Goal: Task Accomplishment & Management: Manage account settings

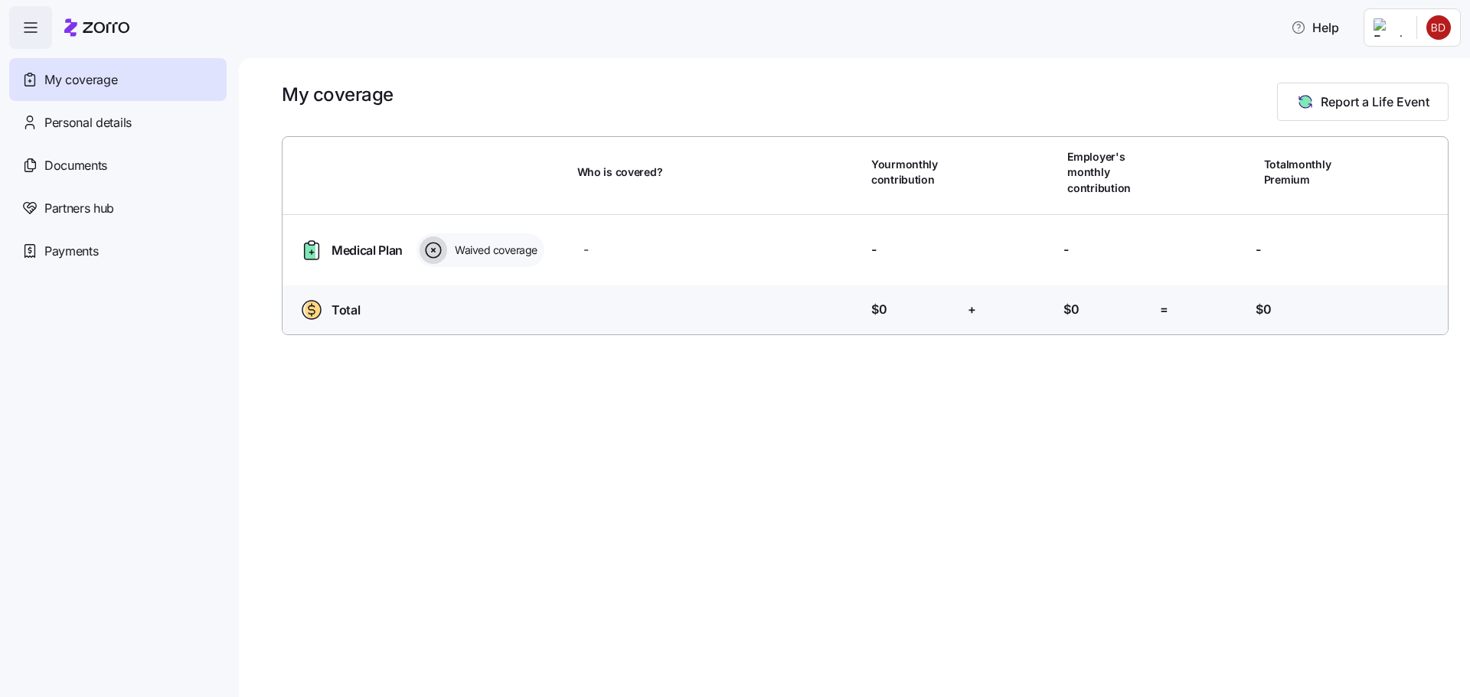
click at [1433, 49] on main "My coverage Report a Life Event Who is covered? Your monthly contribution Emplo…" at bounding box center [735, 344] width 1470 height 688
click at [1436, 31] on html "Help My coverage Personal details Documents Partners hub Payments My coverage R…" at bounding box center [735, 344] width 1470 height 688
click at [1422, 72] on div "Admin view" at bounding box center [1387, 68] width 80 height 17
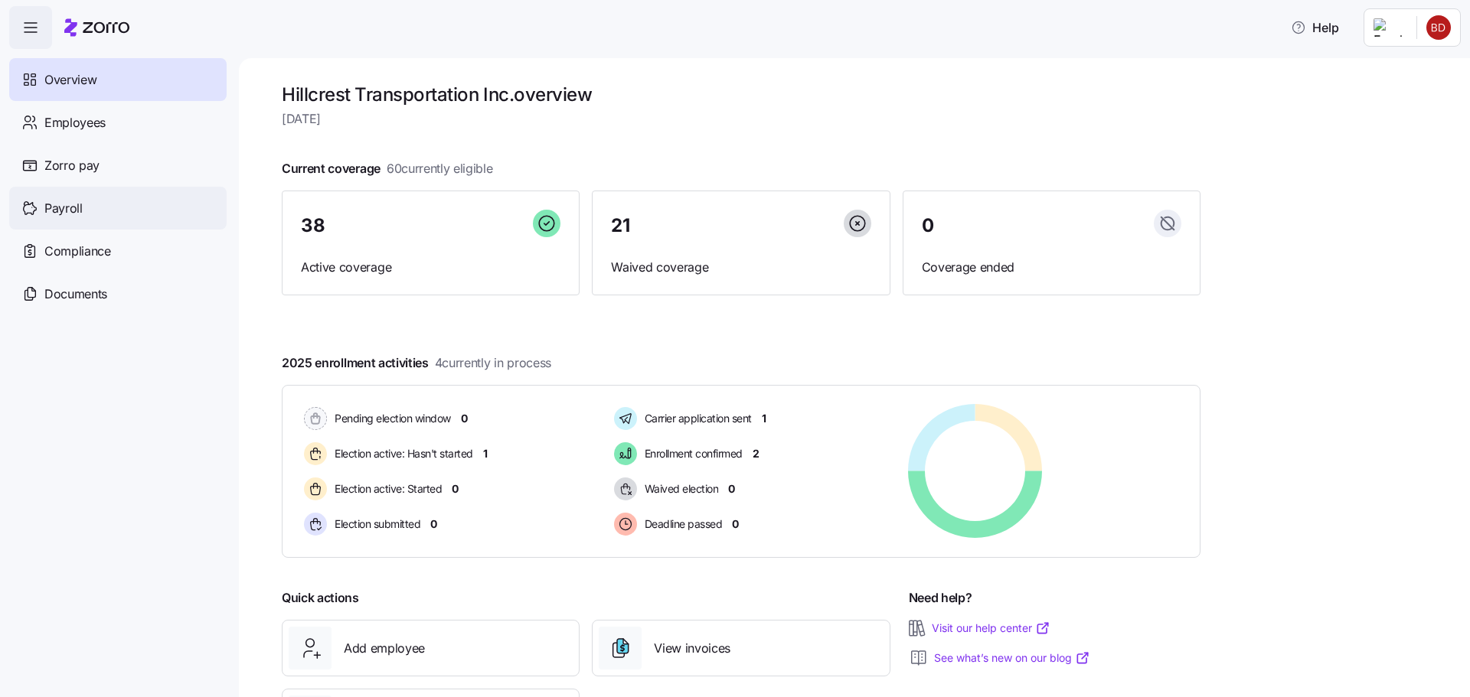
click at [77, 215] on span "Payroll" at bounding box center [63, 208] width 38 height 19
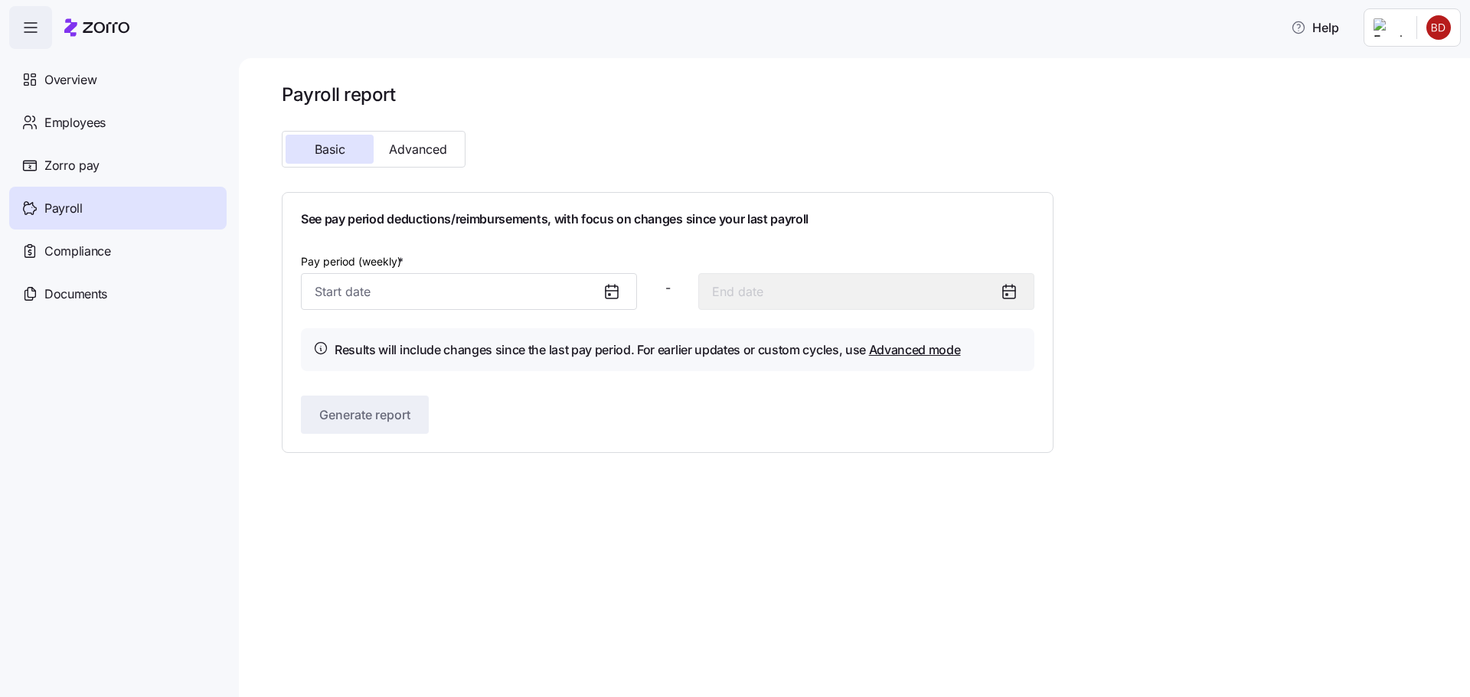
click at [616, 291] on icon at bounding box center [612, 291] width 12 height 0
click at [610, 293] on icon at bounding box center [612, 291] width 18 height 18
click at [610, 294] on icon at bounding box center [610, 295] width 2 height 2
click at [609, 294] on icon at bounding box center [610, 295] width 2 height 2
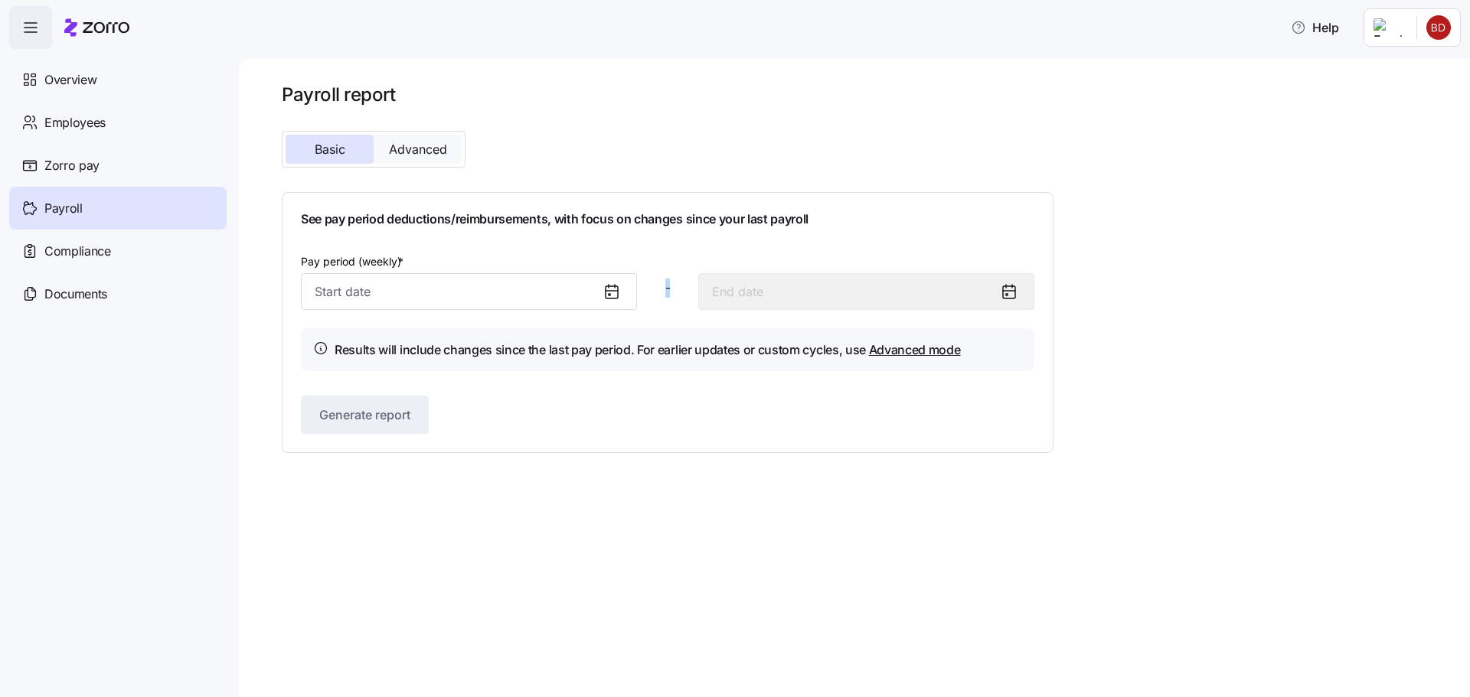
click at [448, 149] on button "Advanced" at bounding box center [418, 149] width 88 height 29
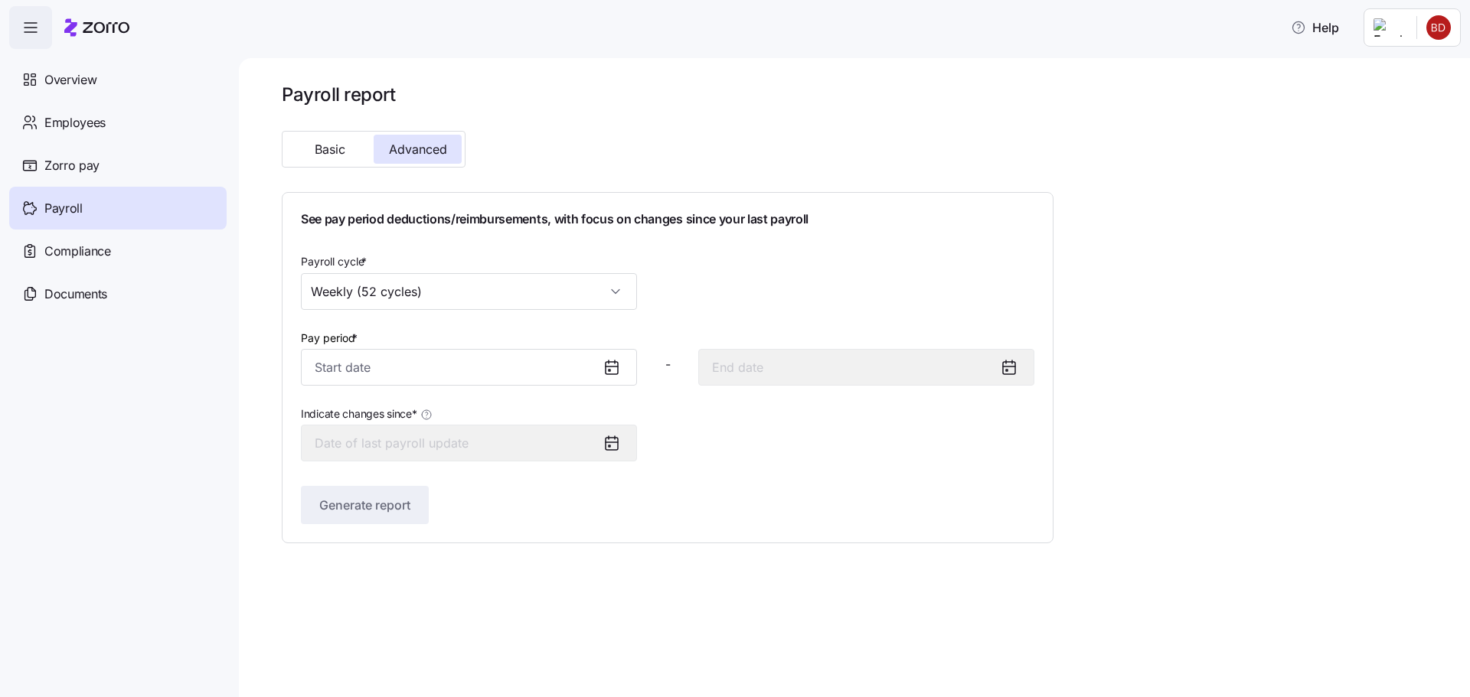
click at [611, 367] on icon at bounding box center [612, 367] width 12 height 0
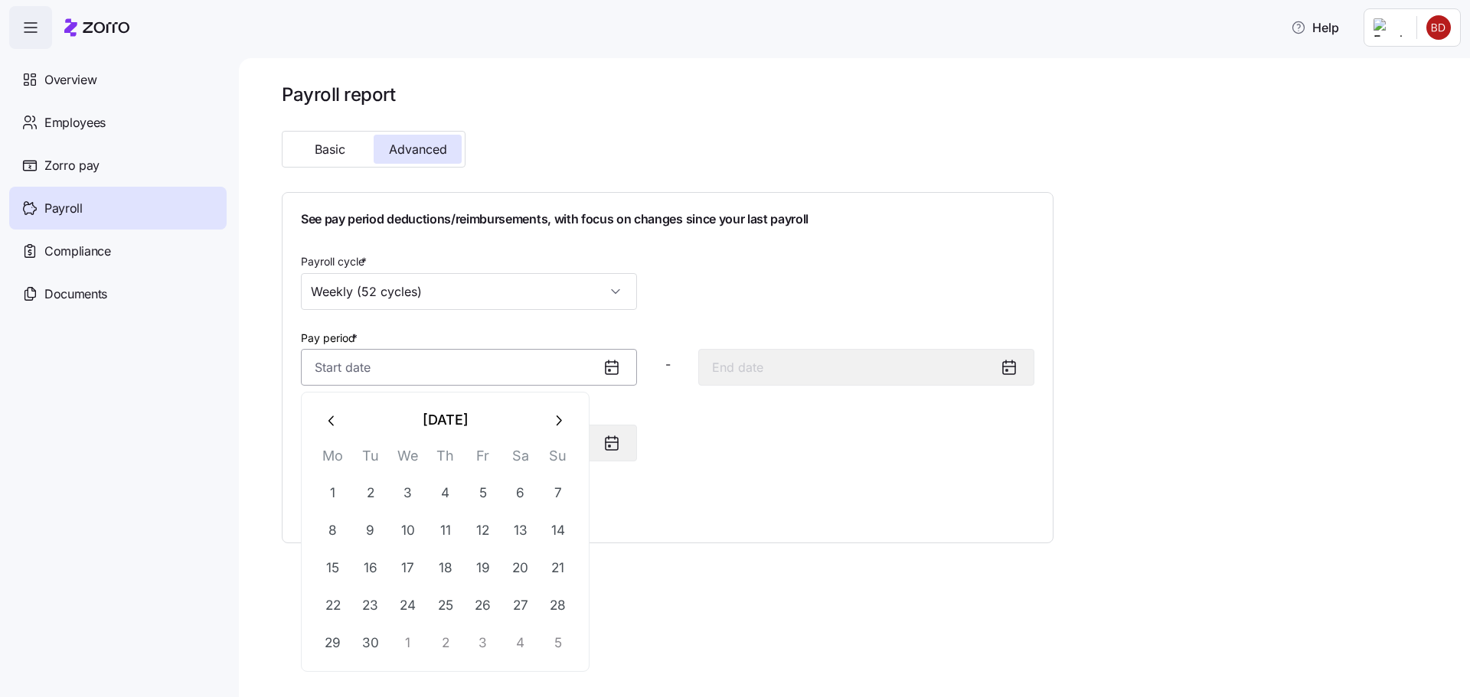
click at [508, 370] on input "Pay period *" at bounding box center [469, 367] width 336 height 37
click at [396, 638] on button "1" at bounding box center [408, 643] width 37 height 37
type input "October 1, 2025"
type input "October 7, 2025"
type input "October 1, 2025"
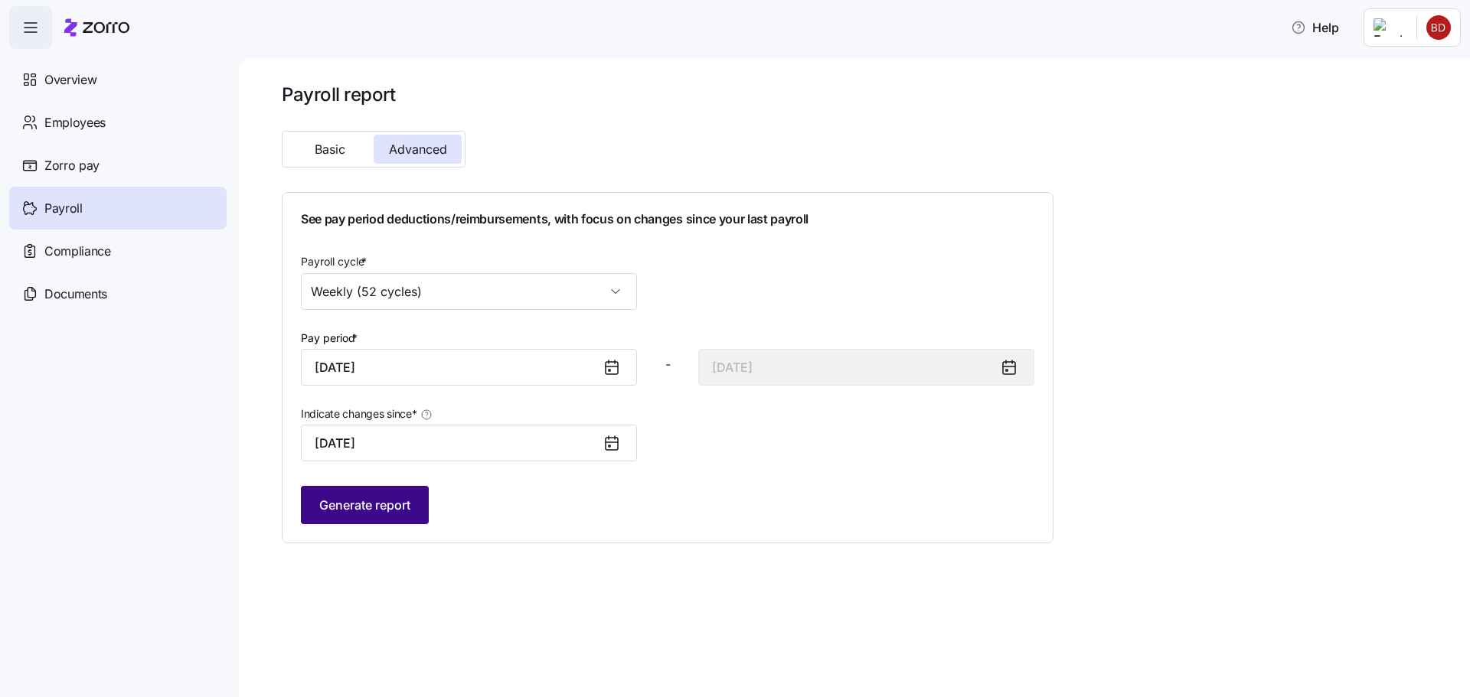
click at [373, 505] on span "Generate report" at bounding box center [364, 505] width 91 height 18
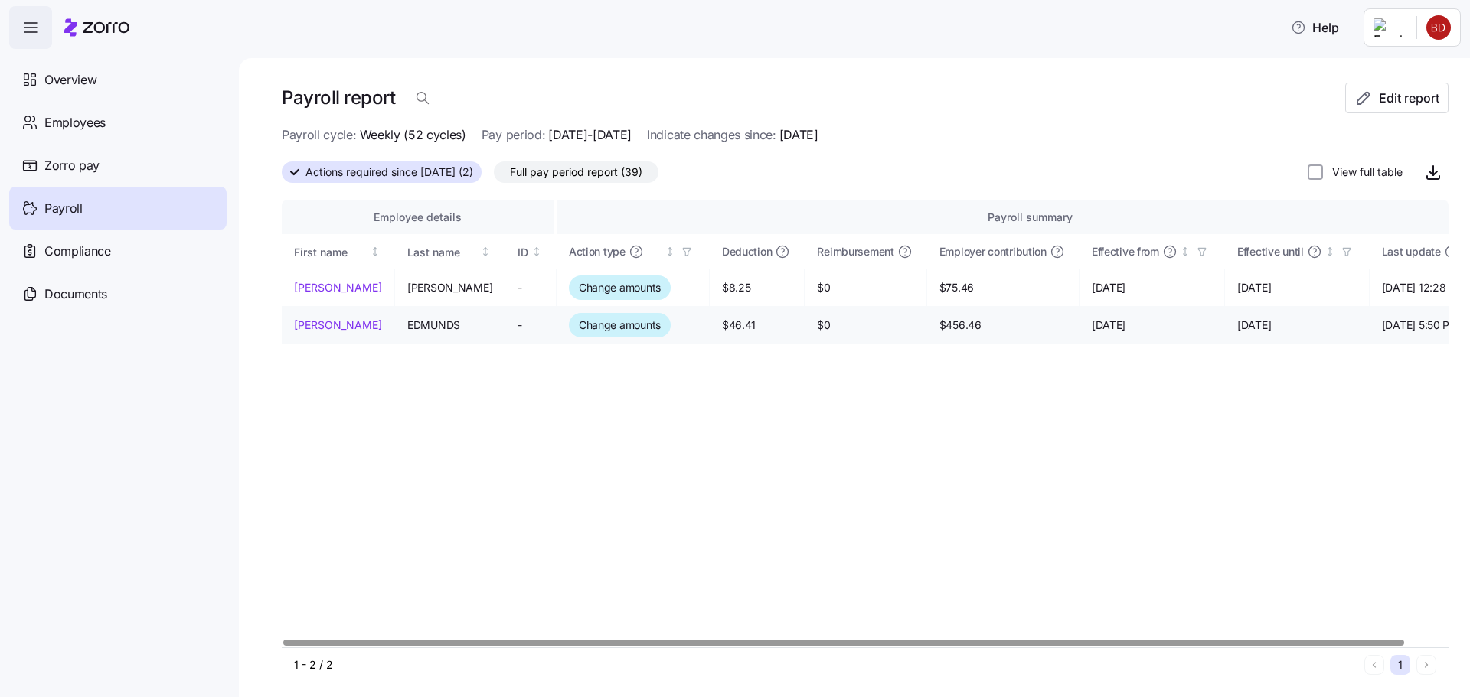
click at [631, 333] on div "Change amounts" at bounding box center [620, 325] width 102 height 24
click at [710, 318] on td "$46.41" at bounding box center [757, 326] width 95 height 38
click at [579, 319] on span "Change amounts" at bounding box center [620, 325] width 82 height 15
click at [318, 324] on link "JOHN" at bounding box center [338, 325] width 88 height 15
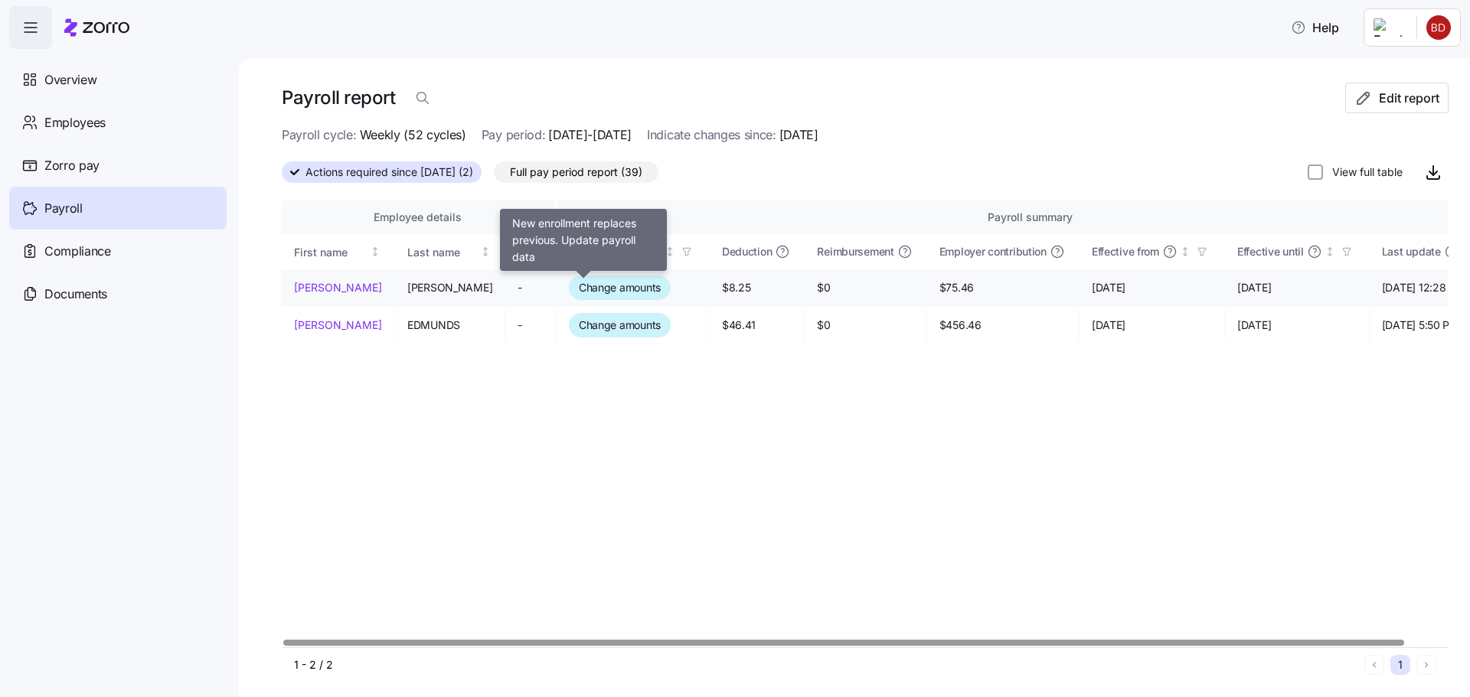
click at [605, 292] on span "Change amounts" at bounding box center [620, 287] width 82 height 15
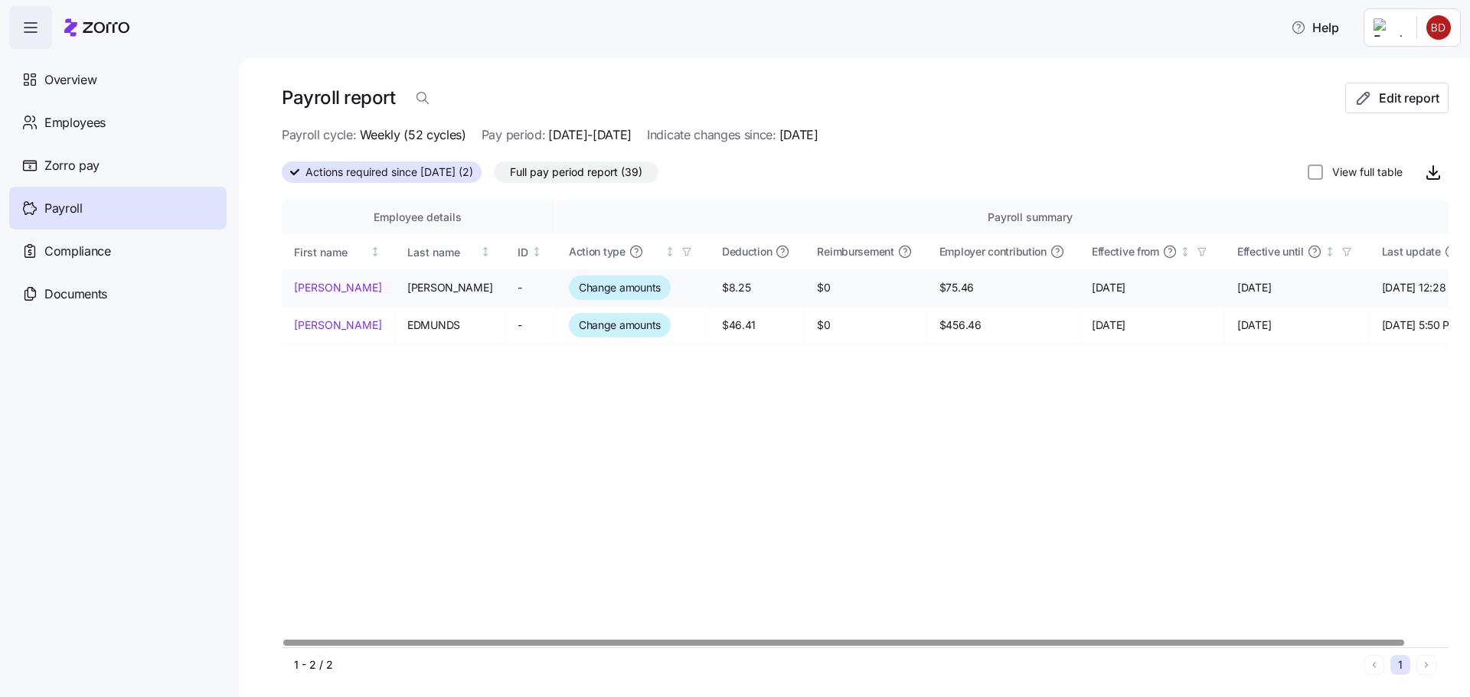
click at [306, 289] on link "John" at bounding box center [338, 287] width 88 height 15
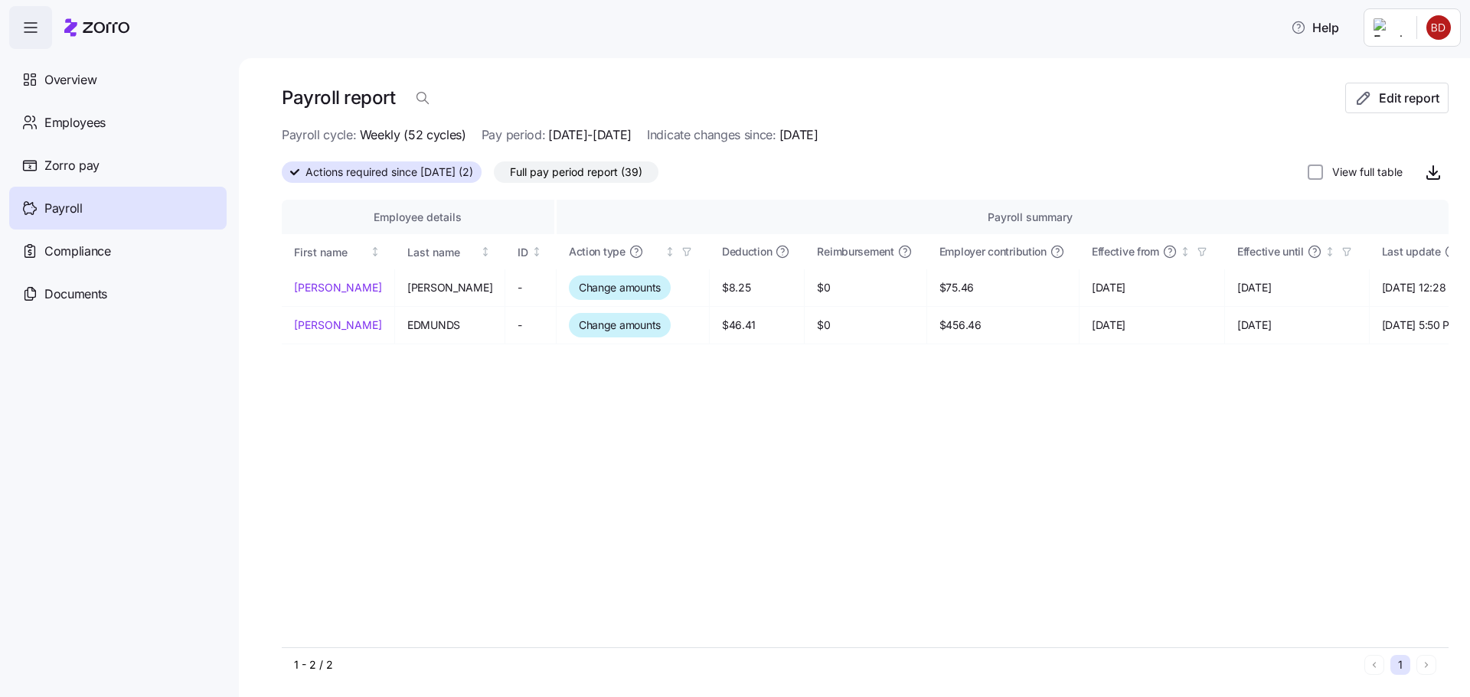
click at [80, 204] on span "Payroll" at bounding box center [63, 208] width 38 height 19
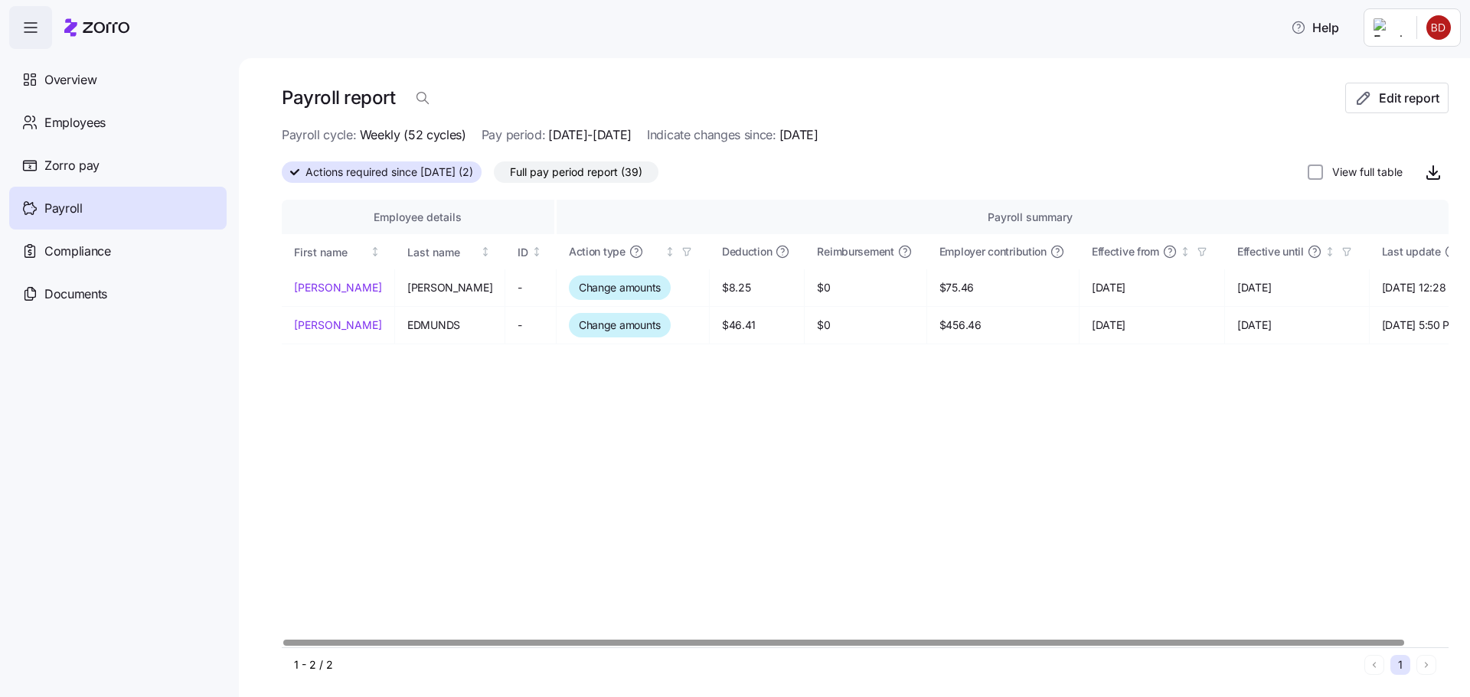
click at [176, 202] on div "Payroll" at bounding box center [117, 208] width 217 height 43
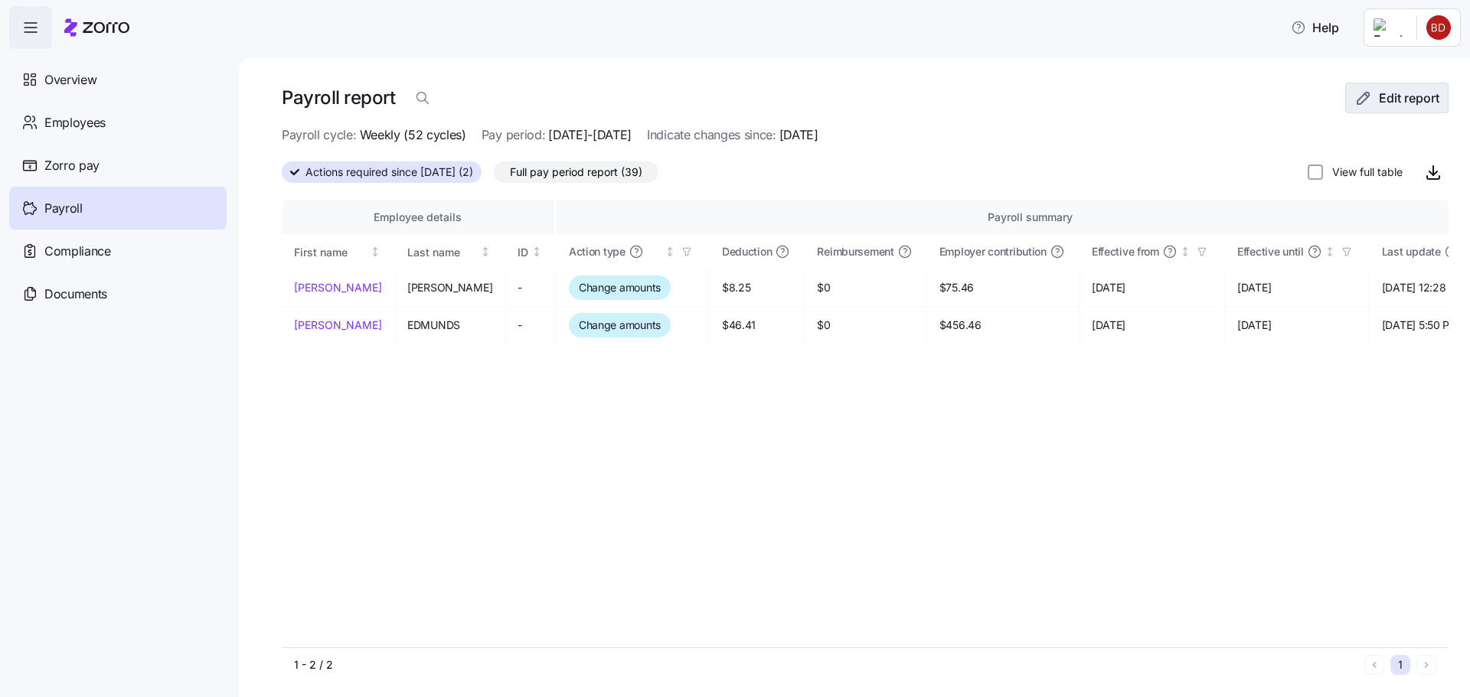
click at [1421, 88] on button "Edit report" at bounding box center [1396, 98] width 103 height 31
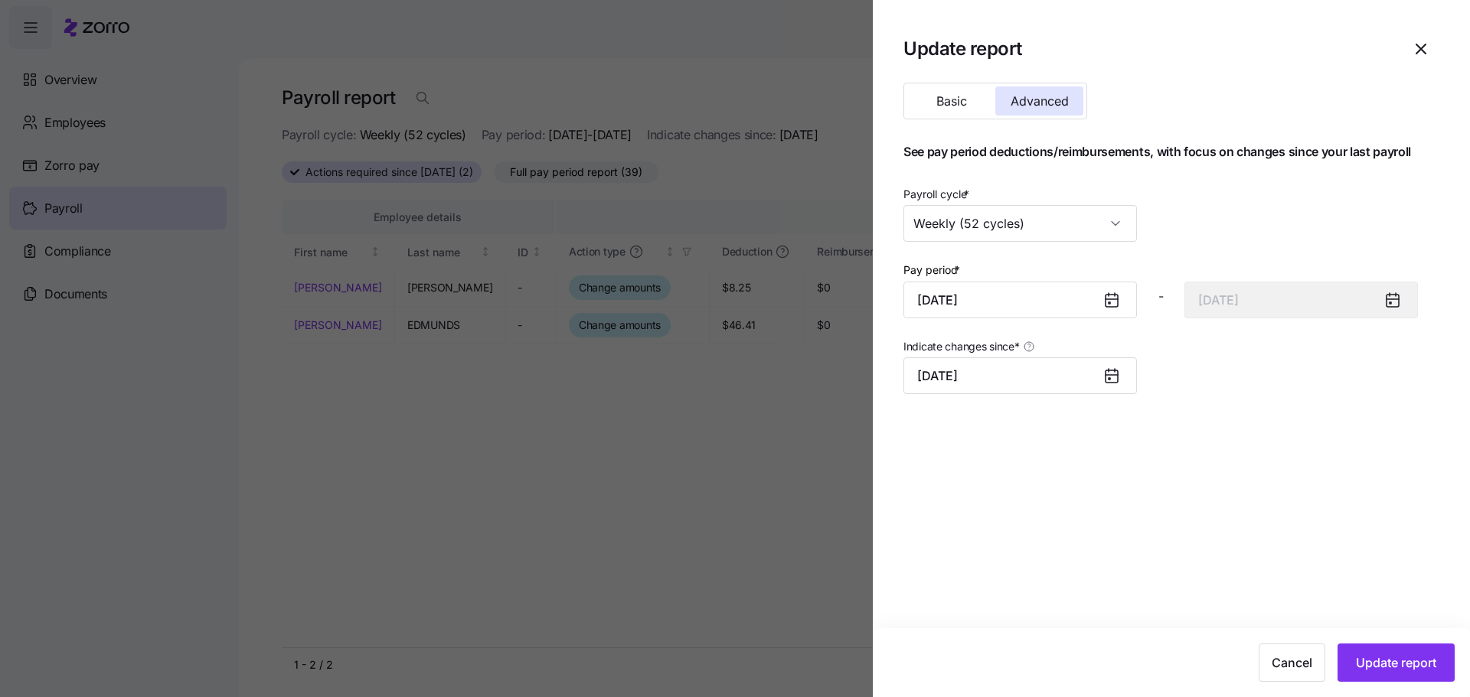
click at [1115, 313] on div at bounding box center [1117, 299] width 37 height 35
click at [1113, 303] on icon at bounding box center [1111, 301] width 12 height 12
click at [1112, 302] on icon at bounding box center [1111, 301] width 12 height 12
click at [1002, 374] on input "October 1, 2025" at bounding box center [1020, 376] width 234 height 37
click at [971, 377] on input "October 1, 2025" at bounding box center [1020, 376] width 234 height 37
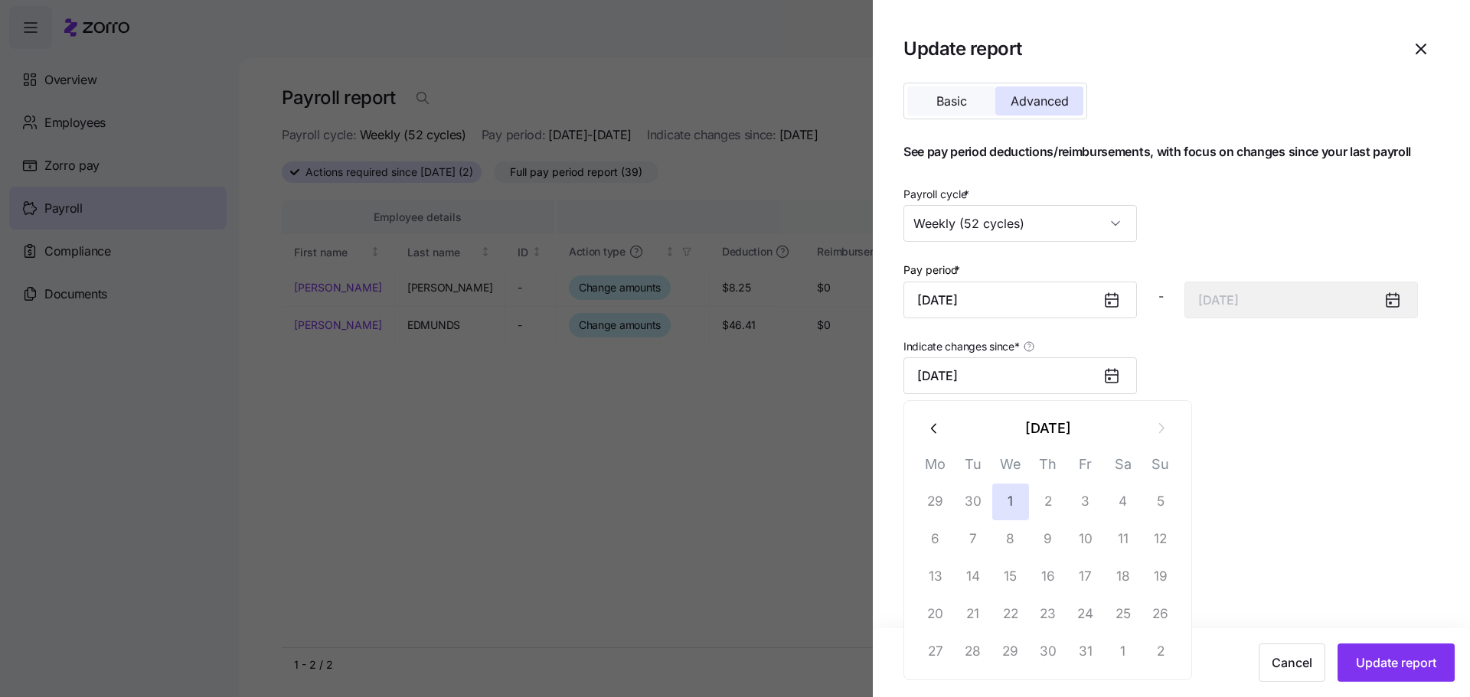
click at [965, 105] on span "Basic" at bounding box center [951, 101] width 31 height 12
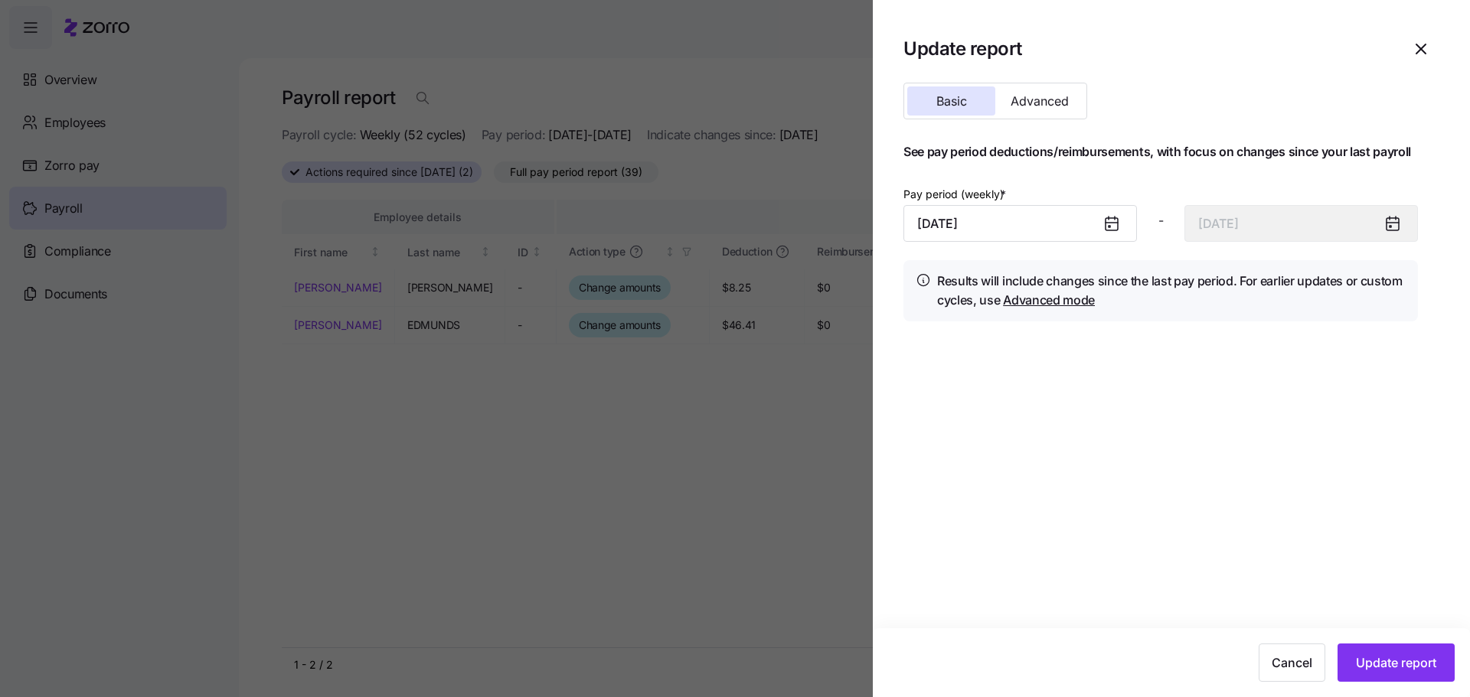
click at [1112, 216] on icon at bounding box center [1111, 223] width 18 height 18
click at [1112, 230] on icon at bounding box center [1111, 224] width 12 height 12
drag, startPoint x: 980, startPoint y: 207, endPoint x: 980, endPoint y: 231, distance: 24.5
click at [980, 209] on input "October 1, 2025" at bounding box center [1020, 223] width 234 height 37
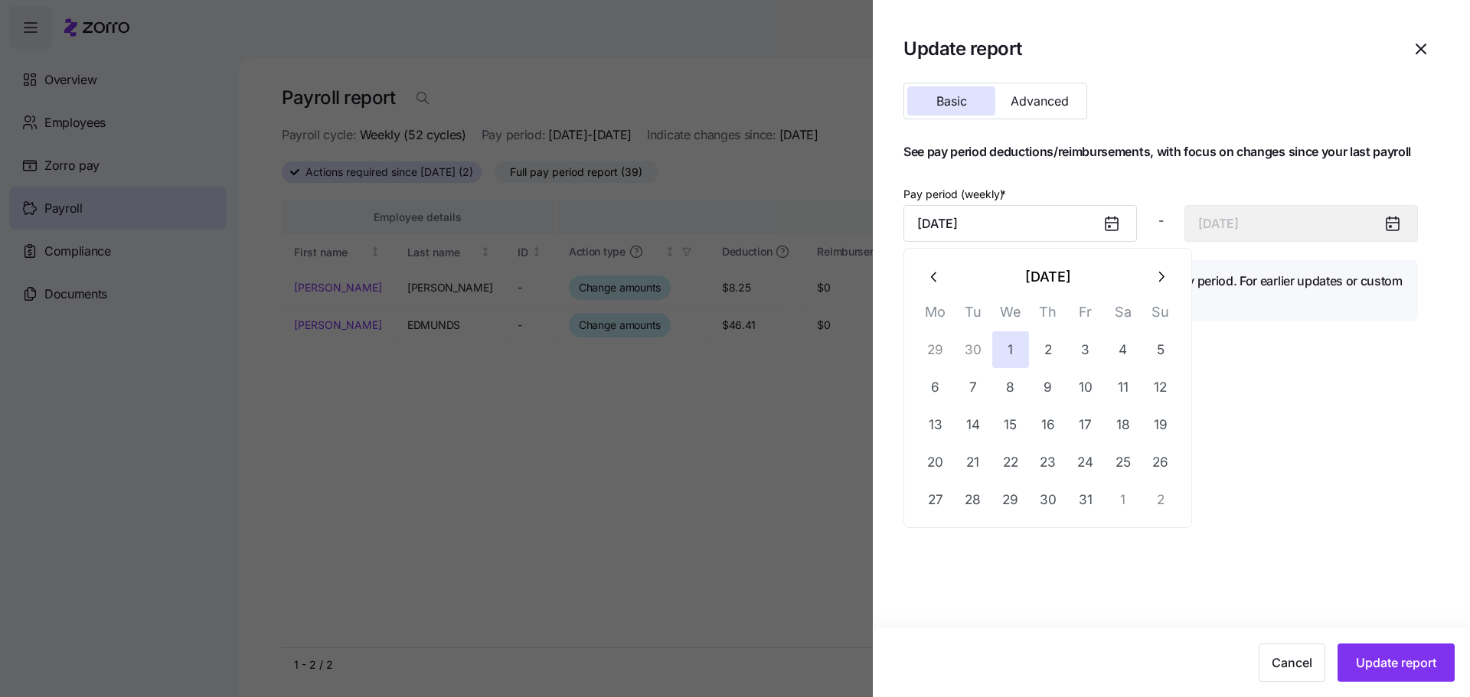
click at [1114, 498] on button "1" at bounding box center [1123, 500] width 37 height 37
type input "November 1, 2025"
type input "November 7, 2025"
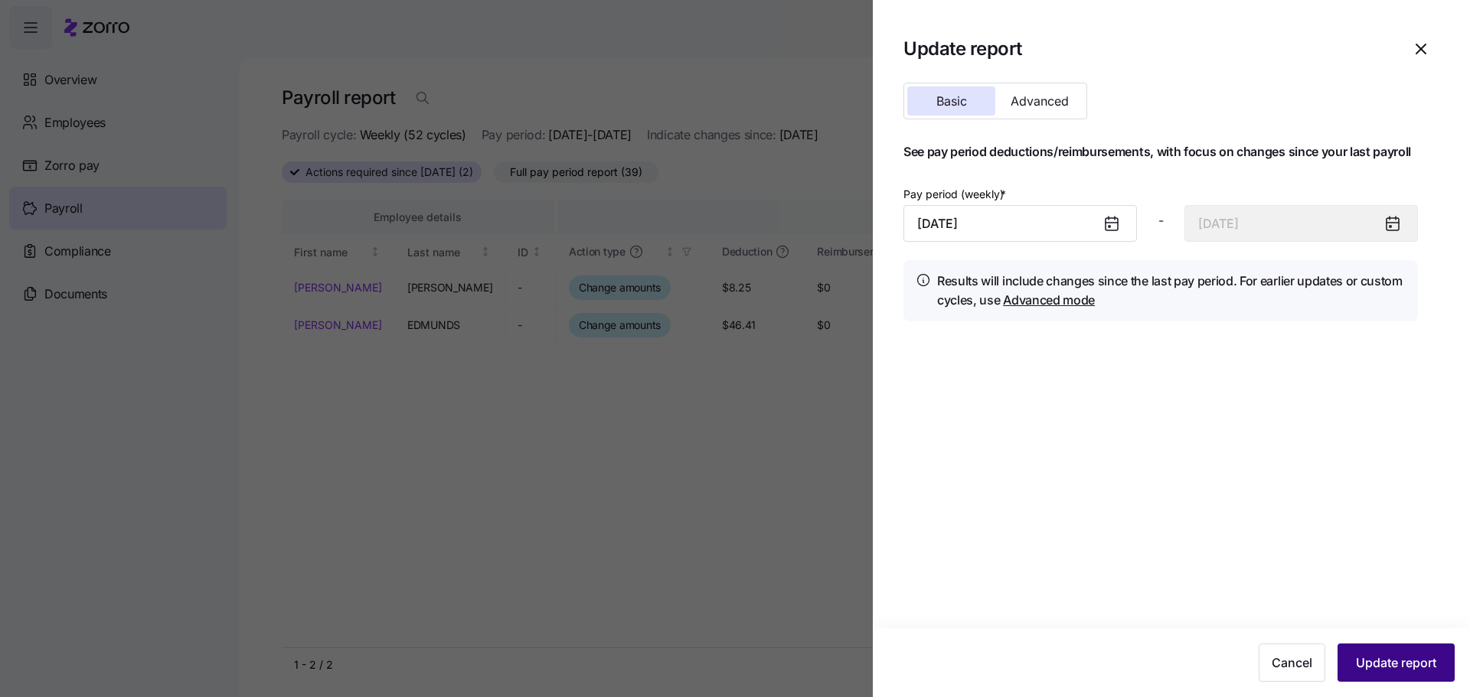
click at [1373, 660] on span "Update report" at bounding box center [1396, 663] width 80 height 18
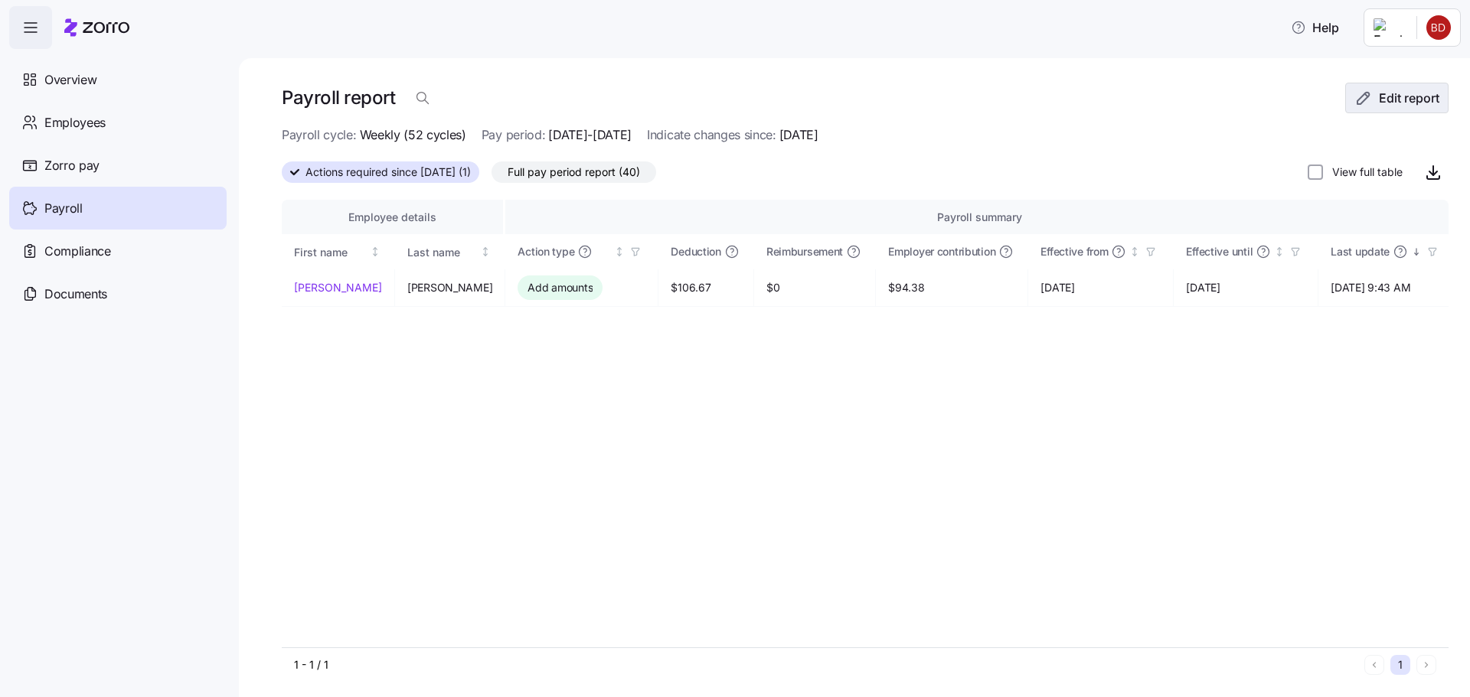
click at [1359, 101] on icon "button" at bounding box center [1363, 98] width 18 height 18
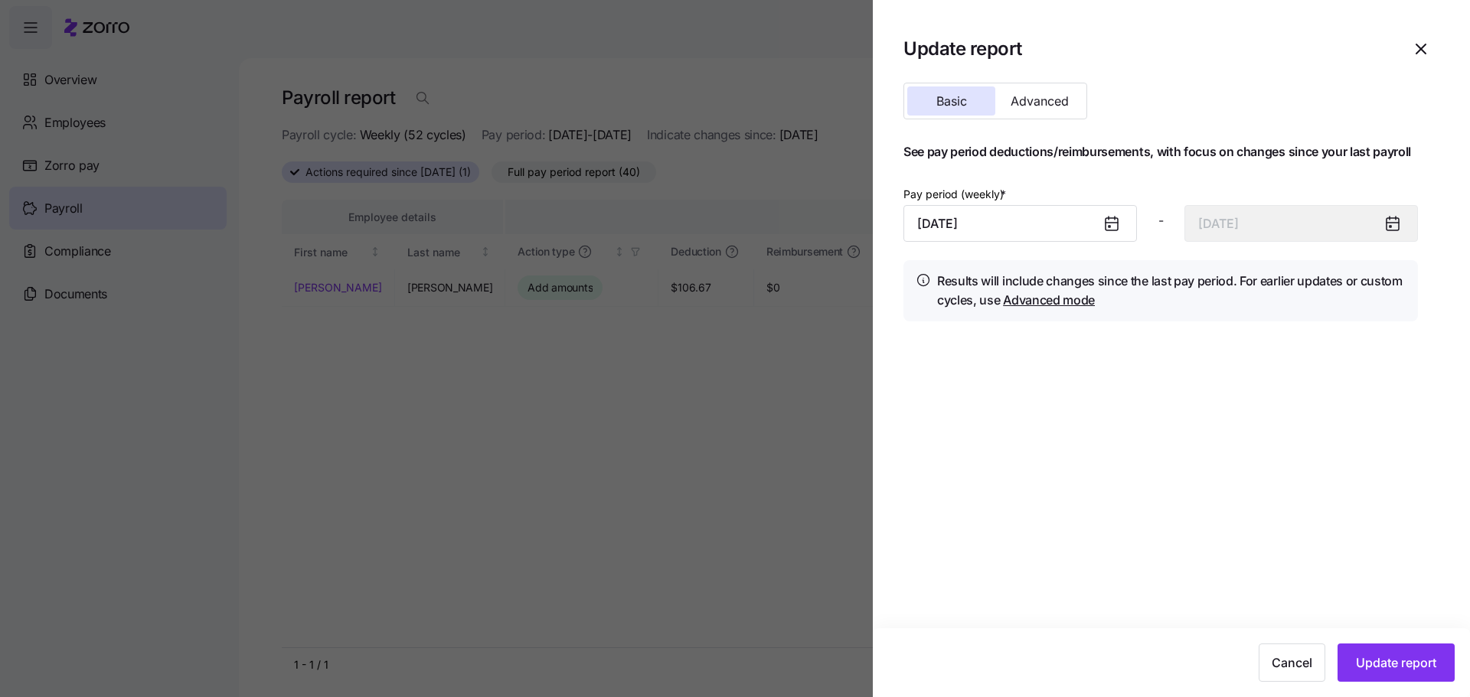
click at [1114, 223] on icon at bounding box center [1111, 223] width 12 height 0
click at [1008, 221] on input "November 1, 2025" at bounding box center [1020, 223] width 234 height 37
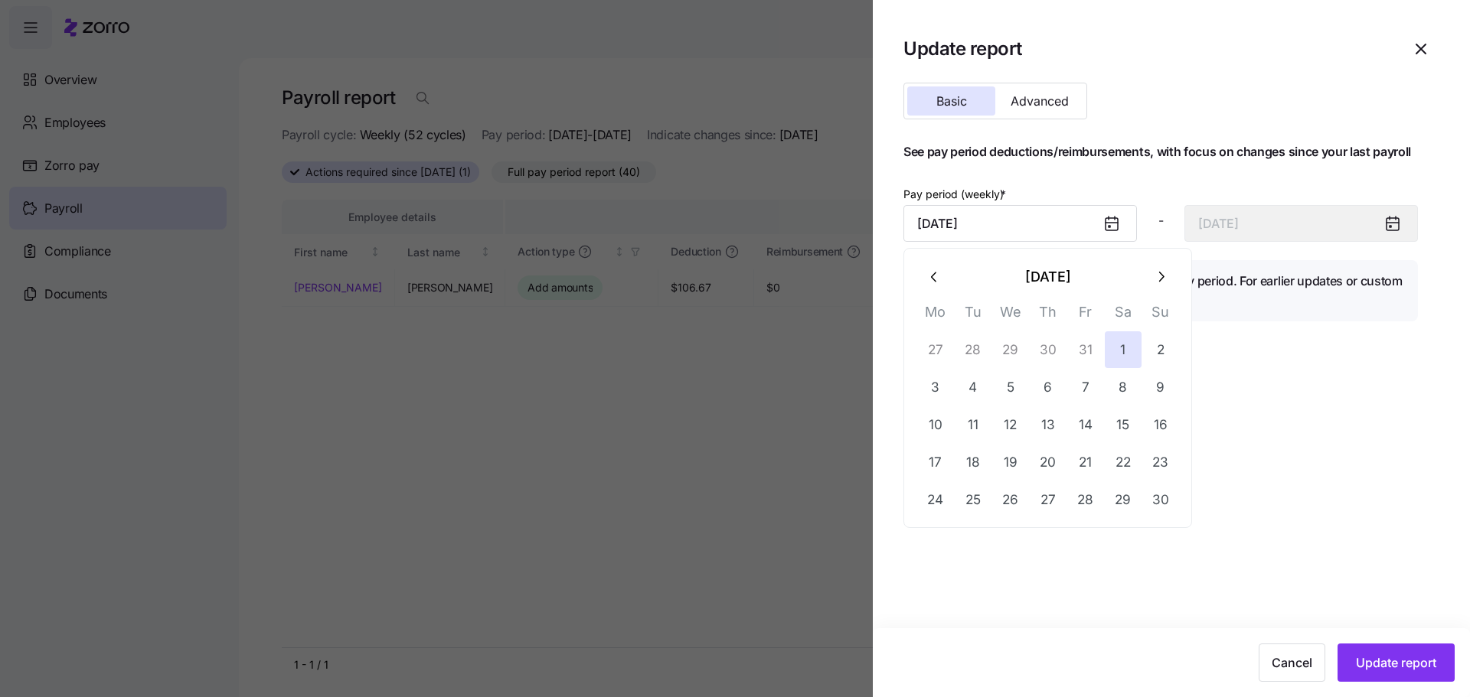
click at [936, 279] on icon "button" at bounding box center [934, 277] width 17 height 17
click at [1001, 337] on button "1" at bounding box center [1010, 349] width 37 height 37
type input "October 1, 2025"
type input "October 7, 2025"
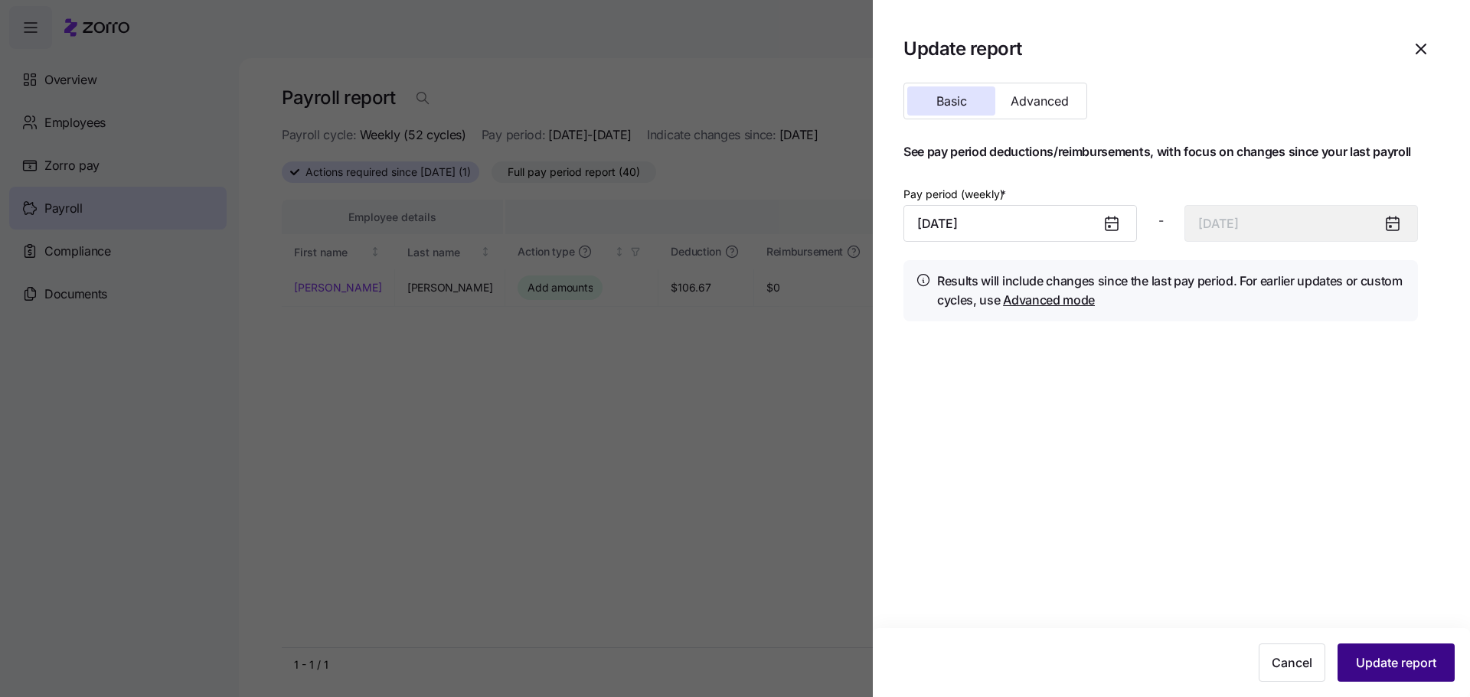
click at [1390, 669] on span "Update report" at bounding box center [1396, 663] width 80 height 18
